Goal: Communication & Community: Answer question/provide support

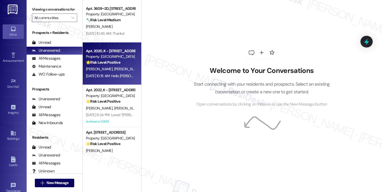
click at [116, 74] on div "[DATE] 10:15 AM: Hello [PERSON_NAME], thank you for reaching out! I think we ar…" at bounding box center [195, 76] width 219 height 5
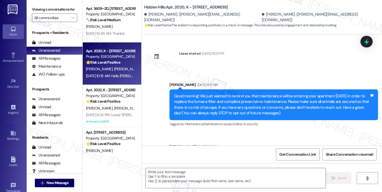
scroll to position [2083, 0]
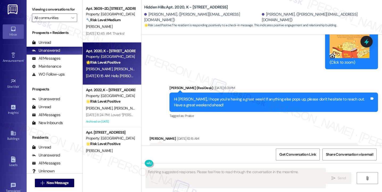
click at [181, 147] on div "Hello [PERSON_NAME], thank you for reaching out! I think we are all set here, a…" at bounding box center [251, 152] width 195 height 11
click at [220, 97] on div "Hi [PERSON_NAME], I hope you're having a great week! If anything else pops up, …" at bounding box center [271, 102] width 195 height 11
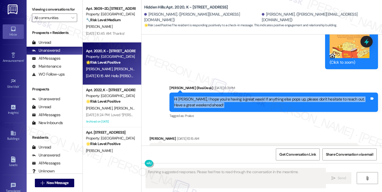
click at [220, 97] on div "Hi [PERSON_NAME], I hope you're having a great week! If anything else pops up, …" at bounding box center [271, 102] width 195 height 11
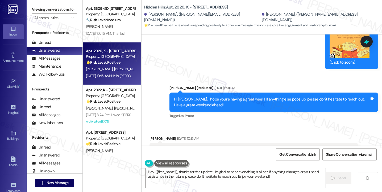
click at [195, 147] on div "Hello [PERSON_NAME], thank you for reaching out! I think we are all set here, a…" at bounding box center [251, 152] width 195 height 11
click at [241, 143] on div "Hello [PERSON_NAME], thank you for reaching out! I think we are all set here, a…" at bounding box center [253, 152] width 208 height 19
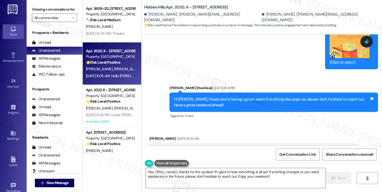
click at [241, 143] on div "Hello [PERSON_NAME], thank you for reaching out! I think we are all set here, a…" at bounding box center [253, 152] width 208 height 19
click at [256, 93] on div "Hi [PERSON_NAME], I hope you're having a great week! If anything else pops up, …" at bounding box center [273, 102] width 208 height 19
click at [201, 174] on textarea "Hey {{first_name}}, thanks for the update! I'm glad to hear everything is all s…" at bounding box center [236, 178] width 180 height 20
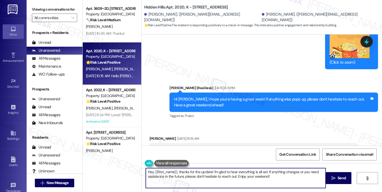
click at [201, 174] on textarea "Hey {{first_name}}, thanks for the update! I'm glad to hear everything is all s…" at bounding box center [236, 178] width 180 height 20
click at [180, 175] on textarea "Hey {{first_name}}, thanks for the update! I'm glad to hear everything is all s…" at bounding box center [236, 178] width 180 height 20
click at [177, 172] on textarea "Hey {{first_name}}, thanks for the update! I'm glad to hear everything is all s…" at bounding box center [236, 178] width 180 height 20
click at [150, 136] on div "[PERSON_NAME] [DATE] 10:15 AM" at bounding box center [253, 139] width 208 height 7
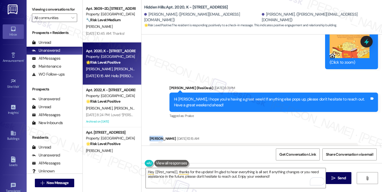
click at [150, 136] on div "[PERSON_NAME] [DATE] 10:15 AM" at bounding box center [253, 139] width 208 height 7
copy div "[PERSON_NAME]"
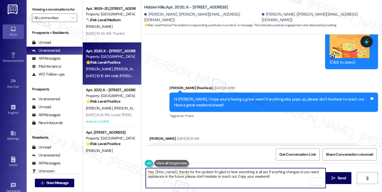
drag, startPoint x: 151, startPoint y: 172, endPoint x: 124, endPoint y: 171, distance: 26.8
click at [124, 171] on div "Apt. 3609~2D, [STREET_ADDRESS] Property: [GEOGRAPHIC_DATA] 🔧 Risk Level: Medium…" at bounding box center [232, 96] width 299 height 192
paste textarea "[PERSON_NAME]"
drag, startPoint x: 181, startPoint y: 170, endPoint x: 158, endPoint y: 171, distance: 22.9
click at [158, 171] on textarea "Hi [PERSON_NAME] {{first_name}}, thanks for the update! I'm glad to hear everyt…" at bounding box center [236, 178] width 180 height 20
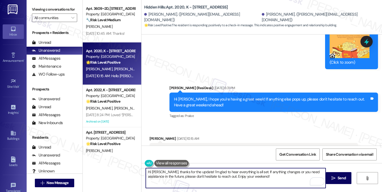
click at [256, 178] on textarea "Hi [PERSON_NAME], thanks for the update! I'm glad to hear everything is all set…" at bounding box center [236, 178] width 180 height 20
drag, startPoint x: 256, startPoint y: 178, endPoint x: 224, endPoint y: 177, distance: 31.9
click at [224, 177] on textarea "Hi [PERSON_NAME], thanks for the update! I'm glad to hear everything is all set…" at bounding box center [236, 178] width 180 height 20
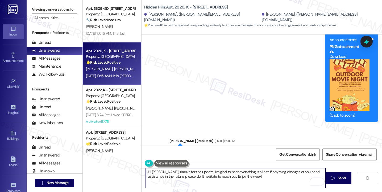
click at [223, 150] on div "Hi [PERSON_NAME], I hope you're having a great week! If anything else pops up, …" at bounding box center [271, 155] width 195 height 11
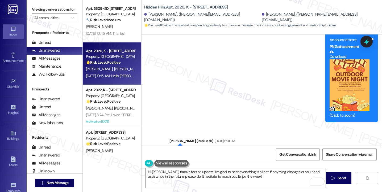
click at [223, 150] on div "Hi [PERSON_NAME], I hope you're having a great week! If anything else pops up, …" at bounding box center [271, 155] width 195 height 11
click at [246, 93] on div "Announcement, sent via SMS [PERSON_NAME] [DATE] 11:28 AM Tic-Tac-Toes Mobile Ve…" at bounding box center [261, 31] width 240 height 291
click at [248, 146] on div "Hi [PERSON_NAME], I hope you're having a great week! If anything else pops up, …" at bounding box center [273, 155] width 208 height 19
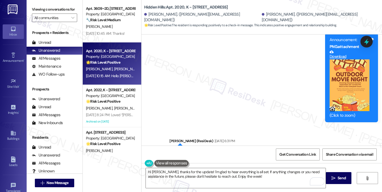
click at [248, 146] on div "Hi [PERSON_NAME], I hope you're having a great week! If anything else pops up, …" at bounding box center [273, 155] width 208 height 19
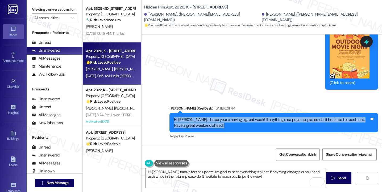
scroll to position [2083, 0]
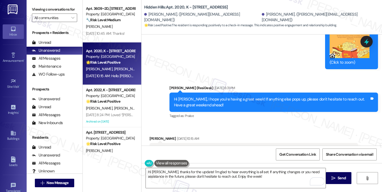
click at [193, 143] on div "Hello [PERSON_NAME], thank you for reaching out! I think we are all set here, a…" at bounding box center [253, 152] width 208 height 19
click at [204, 180] on textarea "Hi [PERSON_NAME], thanks for the update! I'm glad to hear everything is all set…" at bounding box center [236, 178] width 180 height 20
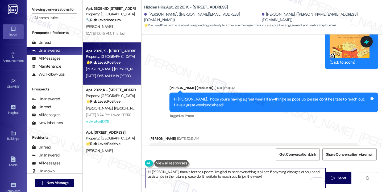
click at [251, 178] on textarea "Hi [PERSON_NAME], thanks for the update! I'm glad to hear everything is all set…" at bounding box center [236, 178] width 180 height 20
click at [196, 174] on textarea "Hi [PERSON_NAME], thanks for the update! I'm glad to hear everything is all set…" at bounding box center [236, 178] width 180 height 20
click at [223, 172] on textarea "Hi [PERSON_NAME], thanks for the update! I'm glad to hear everything is all set…" at bounding box center [236, 178] width 180 height 20
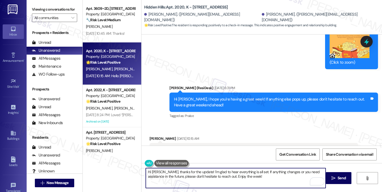
click at [223, 172] on textarea "Hi [PERSON_NAME], thanks for the update! I'm glad to hear everything is all set…" at bounding box center [236, 178] width 180 height 20
click at [254, 178] on textarea "Hi [PERSON_NAME], thanks for the update! I'm glad to hear everything is all set…" at bounding box center [236, 178] width 180 height 20
drag, startPoint x: 261, startPoint y: 183, endPoint x: 269, endPoint y: 181, distance: 8.1
click at [261, 183] on textarea "Hi [PERSON_NAME], thanks for the update! I'm glad to hear everything is all set…" at bounding box center [236, 178] width 180 height 20
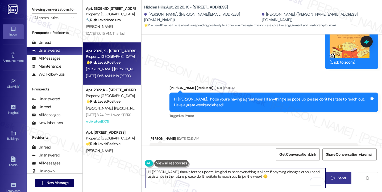
type textarea "Hi [PERSON_NAME], thanks for the update! I'm glad to hear everything is all set…"
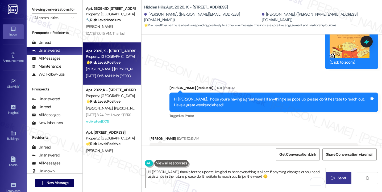
click at [331, 178] on icon "" at bounding box center [333, 178] width 4 height 4
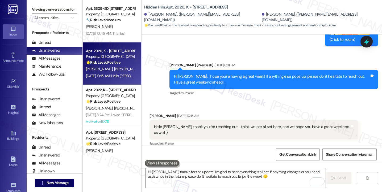
scroll to position [2125, 0]
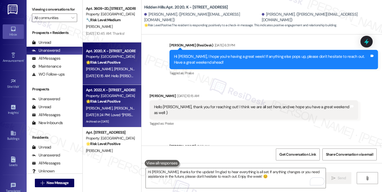
click at [105, 96] on div "Property: [GEOGRAPHIC_DATA]" at bounding box center [110, 96] width 49 height 6
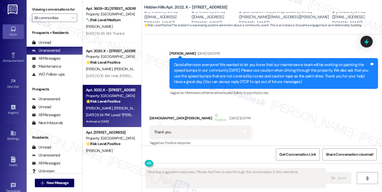
scroll to position [15841, 0]
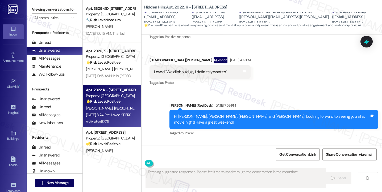
click at [191, 161] on div "Loved “[PERSON_NAME] (Hidden Hills): Hi [PERSON_NAME], [PERSON_NAME], [PERSON_N…" at bounding box center [253, 170] width 208 height 19
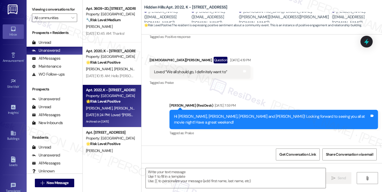
click at [191, 161] on div "Loved “[PERSON_NAME] (Hidden Hills): Hi [PERSON_NAME], [PERSON_NAME], [PERSON_N…" at bounding box center [253, 170] width 208 height 19
click at [244, 114] on div "Hi [PERSON_NAME], [PERSON_NAME], [PERSON_NAME] and [PERSON_NAME]! Looking forwa…" at bounding box center [271, 119] width 195 height 11
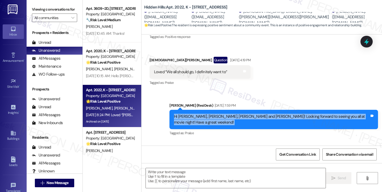
click at [244, 114] on div "Hi [PERSON_NAME], [PERSON_NAME], [PERSON_NAME] and [PERSON_NAME]! Looking forwa…" at bounding box center [271, 119] width 195 height 11
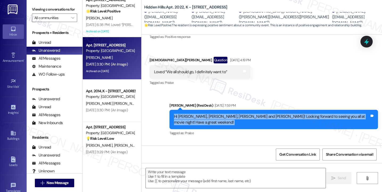
scroll to position [80, 0]
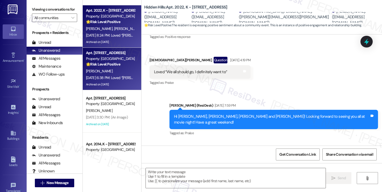
click at [109, 79] on div "[DATE] 6:38 PM: Loved “[PERSON_NAME] (Hidden Hills): That's a relief! I'm glad …" at bounding box center [239, 77] width 306 height 5
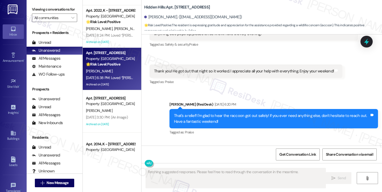
scroll to position [7661, 0]
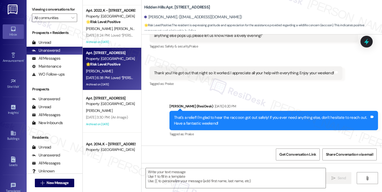
drag, startPoint x: 166, startPoint y: 114, endPoint x: 219, endPoint y: 114, distance: 53.1
click at [215, 166] on div "Loved “[PERSON_NAME] (Hidden Hills): That's a relief! I'm glad to hear the racc…" at bounding box center [251, 171] width 195 height 11
click at [219, 166] on div "Loved “[PERSON_NAME] (Hidden Hills): That's a relief! I'm glad to hear the racc…" at bounding box center [251, 171] width 195 height 11
click at [205, 115] on div "That's a relief! I'm glad to hear the raccoon got out safely! If you ever need …" at bounding box center [271, 120] width 195 height 11
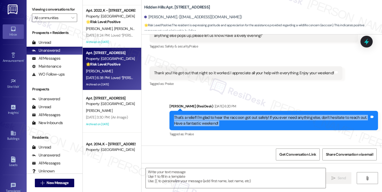
click at [205, 115] on div "That's a relief! I'm glad to hear the raccoon got out safely! If you ever need …" at bounding box center [271, 120] width 195 height 11
click at [236, 115] on div "That's a relief! I'm glad to hear the raccoon got out safely! If you ever need …" at bounding box center [271, 120] width 195 height 11
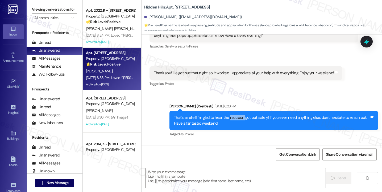
click at [236, 115] on div "That's a relief! I'm glad to hear the raccoon got out safely! If you ever need …" at bounding box center [271, 120] width 195 height 11
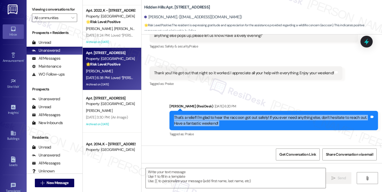
click at [236, 115] on div "That's a relief! I'm glad to hear the raccoon got out safely! If you ever need …" at bounding box center [271, 120] width 195 height 11
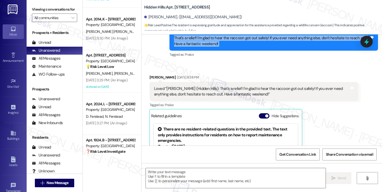
scroll to position [228, 0]
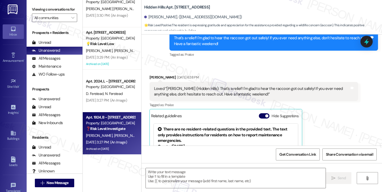
click at [104, 145] on div "[DATE] 3:27 PM: (An Image) [DATE] 3:27 PM: (An Image)" at bounding box center [106, 142] width 41 height 5
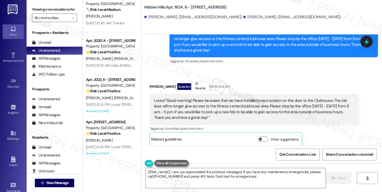
scroll to position [0, 0]
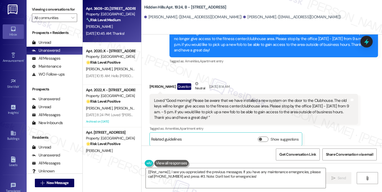
click at [95, 25] on span "[PERSON_NAME]" at bounding box center [99, 26] width 27 height 5
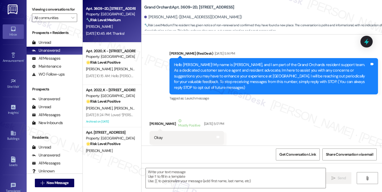
scroll to position [6643, 0]
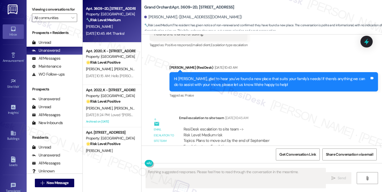
click at [161, 188] on div "Thanks! Tags and notes" at bounding box center [174, 195] width 51 height 14
click at [239, 127] on div "ResiDesk escalation to site team -> Risk Level: Medium risk Topics: Plans to mo…" at bounding box center [268, 138] width 170 height 23
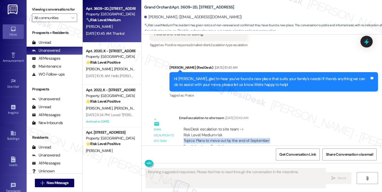
click at [239, 127] on div "ResiDesk escalation to site team -> Risk Level: Medium risk Topics: Plans to mo…" at bounding box center [268, 138] width 170 height 23
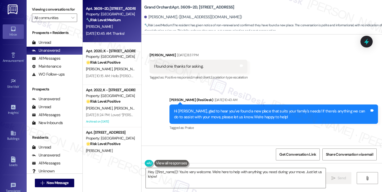
scroll to position [6564, 0]
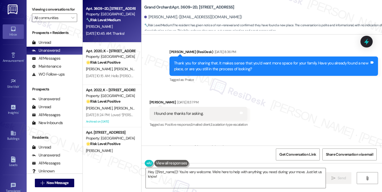
click at [195, 152] on div "Hi [PERSON_NAME], glad to hear you've found a new place that suits your family'…" at bounding box center [273, 161] width 208 height 19
click at [246, 152] on div "Hi [PERSON_NAME], glad to hear you've found a new place that suits your family'…" at bounding box center [273, 161] width 208 height 19
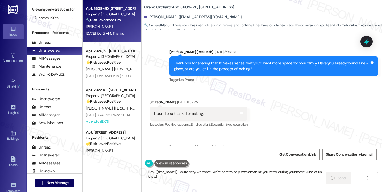
click at [246, 152] on div "Hi [PERSON_NAME], glad to hear you've found a new place that suits your family'…" at bounding box center [273, 161] width 208 height 19
click at [254, 156] on div "Hi [PERSON_NAME], glad to hear you've found a new place that suits your family'…" at bounding box center [271, 161] width 195 height 11
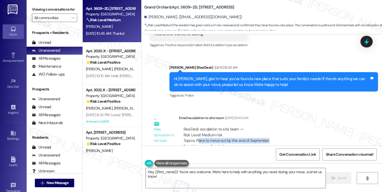
drag, startPoint x: 196, startPoint y: 73, endPoint x: 280, endPoint y: 73, distance: 84.0
click at [280, 127] on div "ResiDesk escalation to site team -> Risk Level: Medium risk Topics: Plans to mo…" at bounding box center [268, 138] width 170 height 23
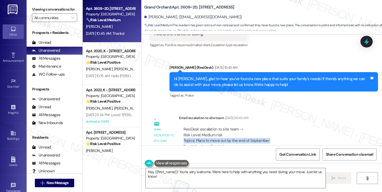
click at [280, 127] on div "ResiDesk escalation to site team -> Risk Level: Medium risk Topics: Plans to mo…" at bounding box center [268, 138] width 170 height 23
click at [188, 173] on textarea "Hey {{first_name}}! You're very welcome. We're here to help with anything you n…" at bounding box center [236, 178] width 180 height 20
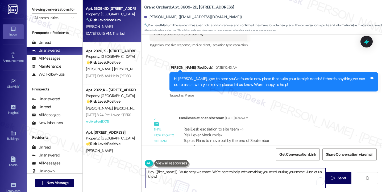
click at [188, 173] on textarea "Hey {{first_name}}! You're very welcome. We're here to help with anything you n…" at bounding box center [236, 178] width 180 height 20
click at [183, 176] on textarea "Hey {{first_name}}! You're very welcome. We're here to help with anything you n…" at bounding box center [236, 178] width 180 height 20
click at [151, 177] on div "Received via SMS [PERSON_NAME] [DATE] 10:45 AM Thanks! Tags and notes Tagged as…" at bounding box center [174, 195] width 59 height 37
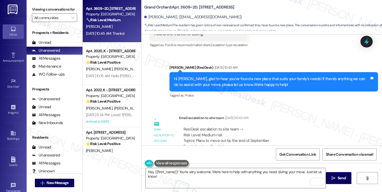
click at [151, 177] on div "Received via SMS [PERSON_NAME] [DATE] 10:45 AM Thanks! Tags and notes Tagged as…" at bounding box center [174, 195] width 59 height 37
copy div "Oissie"
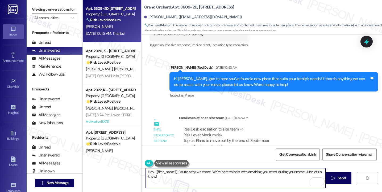
drag, startPoint x: 176, startPoint y: 171, endPoint x: 133, endPoint y: 172, distance: 42.8
click at [133, 172] on div "Apt. 3609~2D, [STREET_ADDRESS] Property: [GEOGRAPHIC_DATA] 🔧 Risk Level: Medium…" at bounding box center [232, 96] width 299 height 192
click at [174, 173] on textarea "You're very welcome. We're here to help with anything you need during your move…" at bounding box center [236, 178] width 180 height 20
click at [176, 173] on textarea "You're very welcome. We're here to help with anything you need during your move…" at bounding box center [236, 178] width 180 height 20
paste textarea "Oissie"
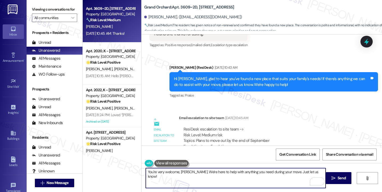
click at [291, 174] on textarea "You're very welcome, [PERSON_NAME]. We're here to help with anything you need d…" at bounding box center [236, 178] width 180 height 20
drag, startPoint x: 281, startPoint y: 172, endPoint x: 189, endPoint y: 171, distance: 92.2
click at [189, 172] on textarea "You're very welcome, [PERSON_NAME]. We're here to help with anything you need d…" at bounding box center [236, 178] width 180 height 20
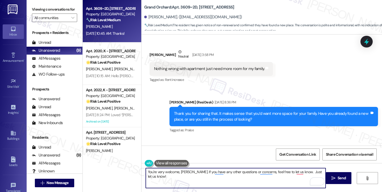
scroll to position [6484, 0]
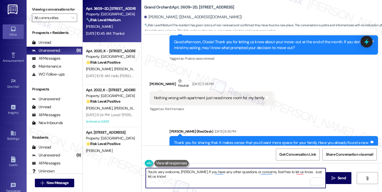
click at [233, 140] on div "Thank you for sharing that. It makes sense that you’d want more space for your …" at bounding box center [271, 145] width 195 height 11
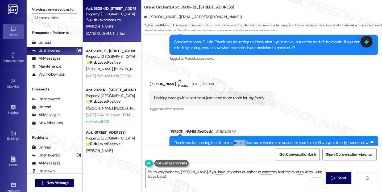
click at [233, 140] on div "Thank you for sharing that. It makes sense that you’d want more space for your …" at bounding box center [271, 145] width 195 height 11
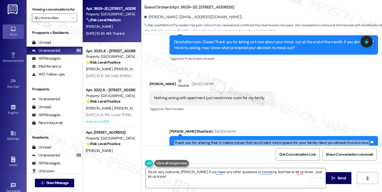
click at [233, 140] on div "Thank you for sharing that. It makes sense that you’d want more space for your …" at bounding box center [271, 145] width 195 height 11
click at [287, 140] on div "Thank you for sharing that. It makes sense that you’d want more space for your …" at bounding box center [271, 145] width 195 height 11
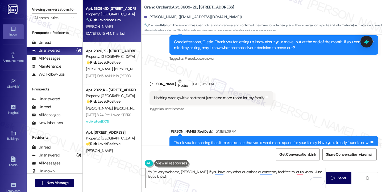
click at [287, 140] on div "Thank you for sharing that. It makes sense that you’d want more space for your …" at bounding box center [271, 145] width 195 height 11
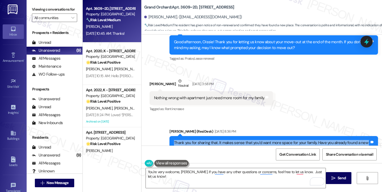
click at [287, 140] on div "Thank you for sharing that. It makes sense that you’d want more space for your …" at bounding box center [271, 145] width 195 height 11
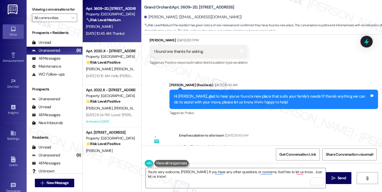
scroll to position [6643, 0]
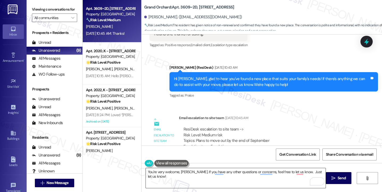
click at [185, 173] on textarea "You're very welcome, [PERSON_NAME]. If you have any other questions or concerns…" at bounding box center [236, 178] width 180 height 20
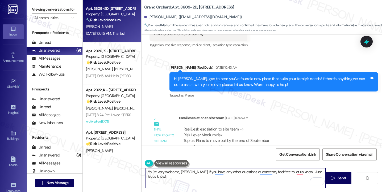
click at [185, 173] on textarea "You're very welcome, [PERSON_NAME]. If you have any other questions or concerns…" at bounding box center [236, 178] width 180 height 20
drag, startPoint x: 310, startPoint y: 173, endPoint x: 284, endPoint y: 175, distance: 26.4
click at [284, 175] on textarea "You're very welcome! If you have any other questions or concerns, feel free to …" at bounding box center [236, 178] width 180 height 20
click at [295, 170] on textarea "You're very welcome! If you have any other questions or concerns, feel free to …" at bounding box center [236, 178] width 180 height 20
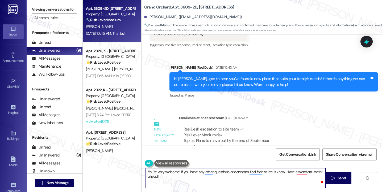
type textarea "You're very welcome! If you have any other questions or concerns, feel free to …"
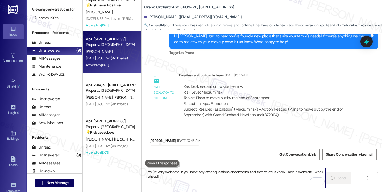
scroll to position [186, 0]
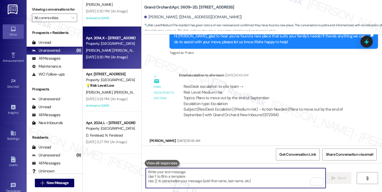
click at [111, 59] on div "[DATE] 3:30 PM: (An Image) [DATE] 3:30 PM: (An Image)" at bounding box center [107, 57] width 42 height 5
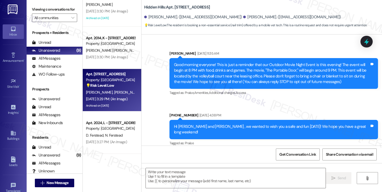
scroll to position [7946, 0]
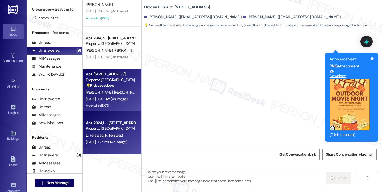
click at [101, 122] on div "Apt. 2024, L - [STREET_ADDRESS]" at bounding box center [110, 123] width 49 height 6
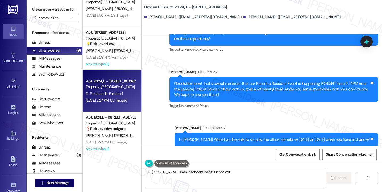
scroll to position [8620, 0]
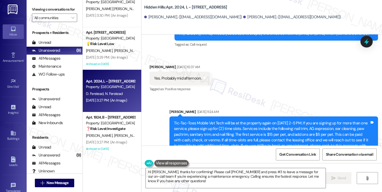
click at [179, 76] on div "Yes. Probably mid afternoon." at bounding box center [178, 79] width 48 height 6
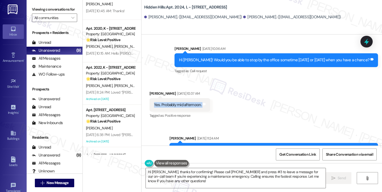
scroll to position [0, 0]
